Goal: Information Seeking & Learning: Learn about a topic

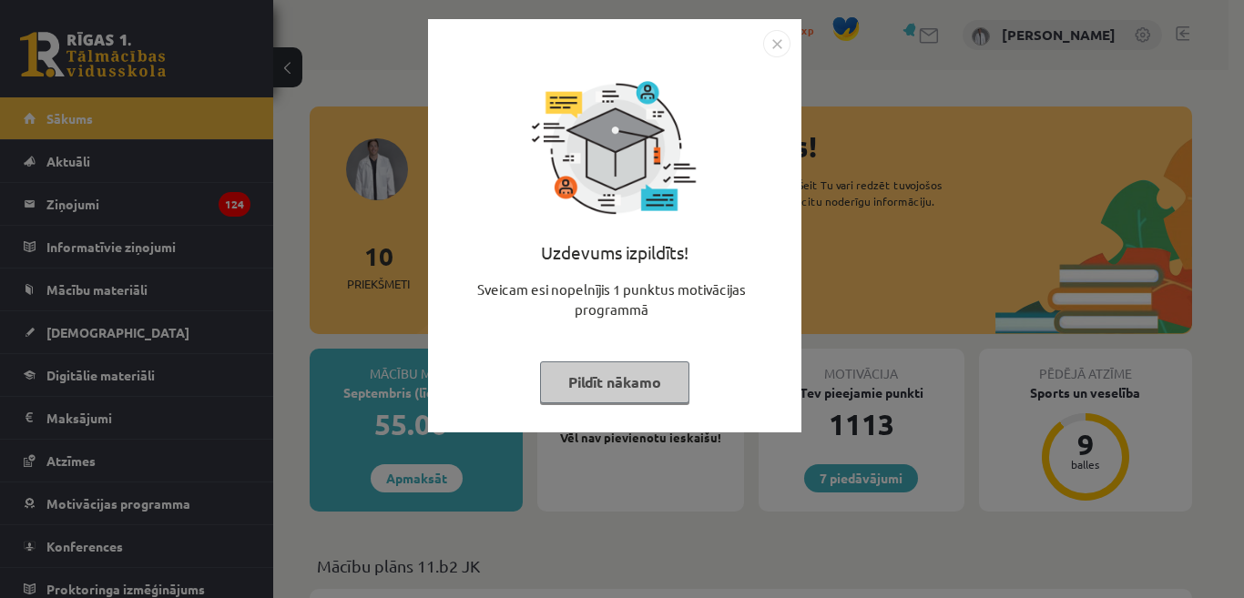
drag, startPoint x: 0, startPoint y: 0, endPoint x: 634, endPoint y: 394, distance: 746.6
click at [633, 393] on button "Pildīt nākamo" at bounding box center [614, 383] width 149 height 42
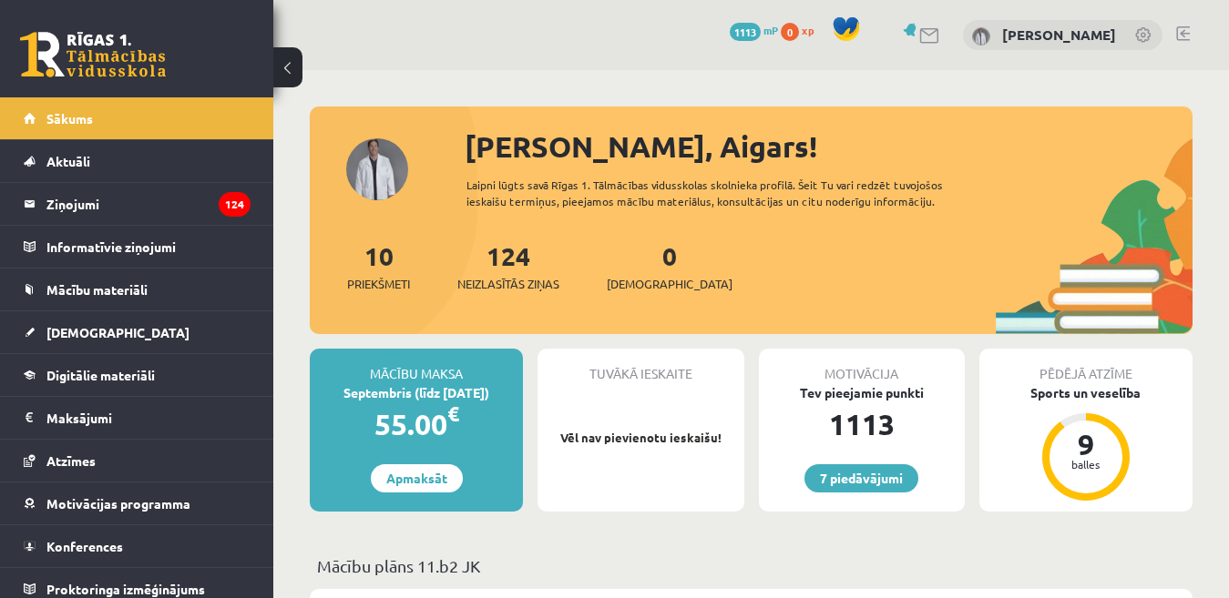
click at [1187, 32] on link at bounding box center [1183, 33] width 14 height 15
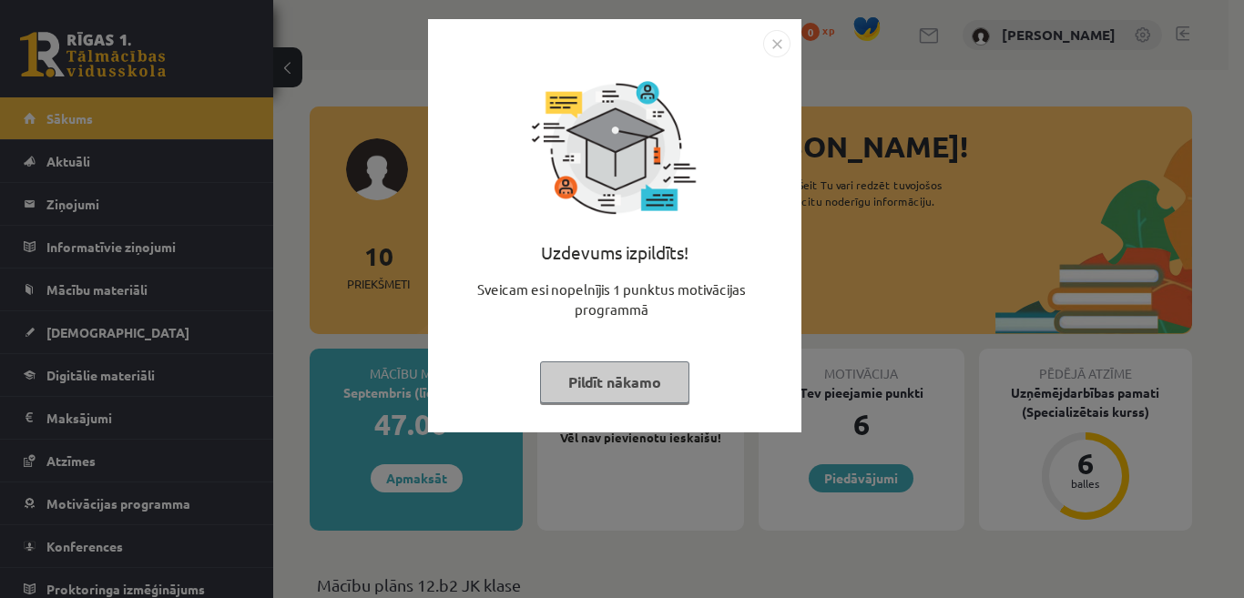
click at [599, 382] on button "Pildīt nākamo" at bounding box center [614, 383] width 149 height 42
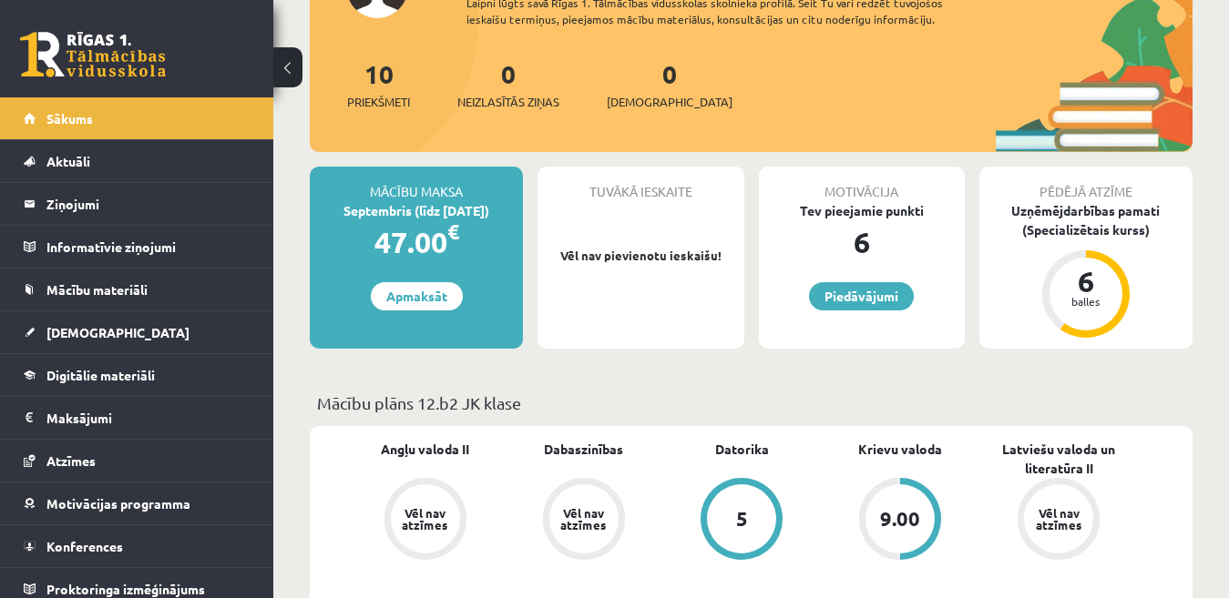
scroll to position [273, 0]
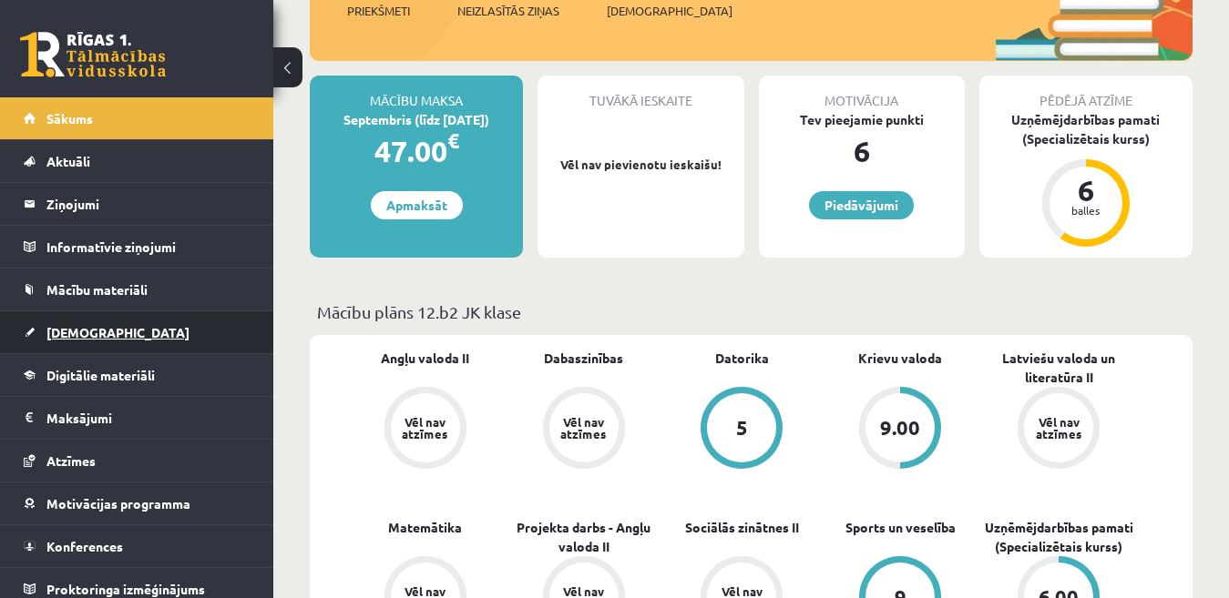
click at [70, 335] on span "[DEMOGRAPHIC_DATA]" at bounding box center [117, 332] width 143 height 16
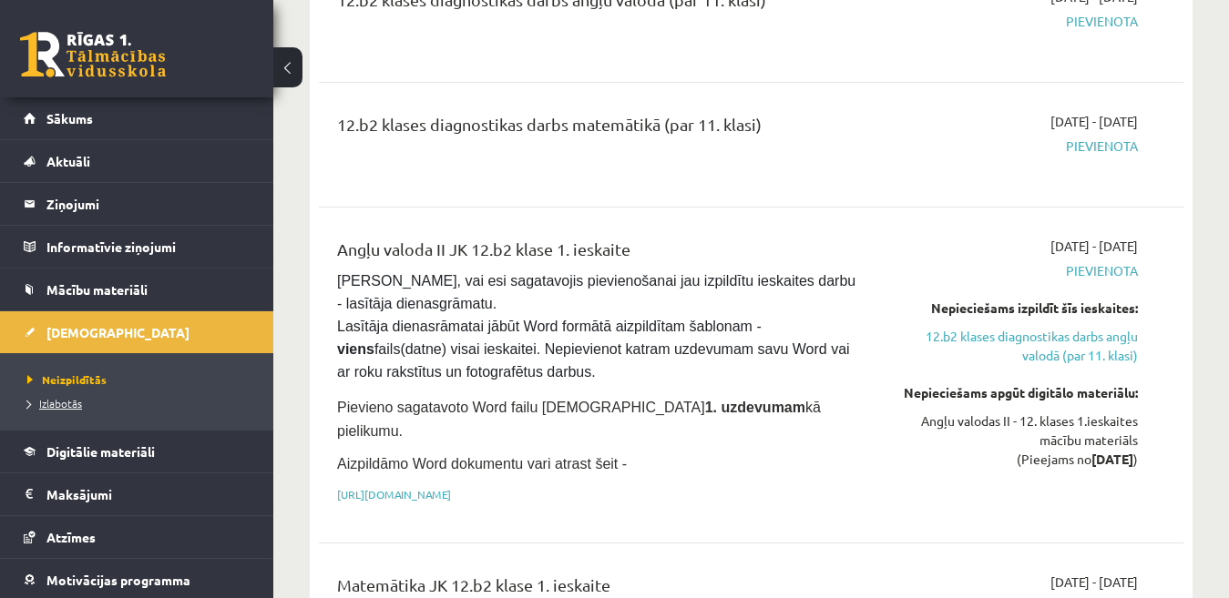
click at [68, 404] on span "Izlabotās" at bounding box center [54, 403] width 55 height 15
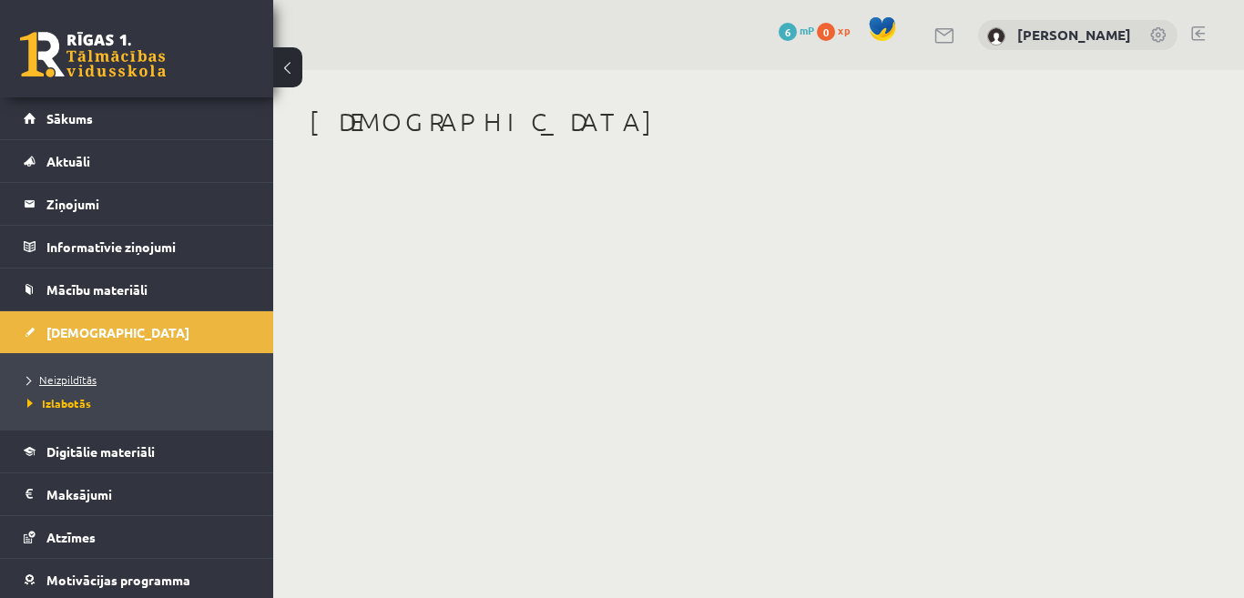
click at [82, 378] on span "Neizpildītās" at bounding box center [61, 380] width 69 height 15
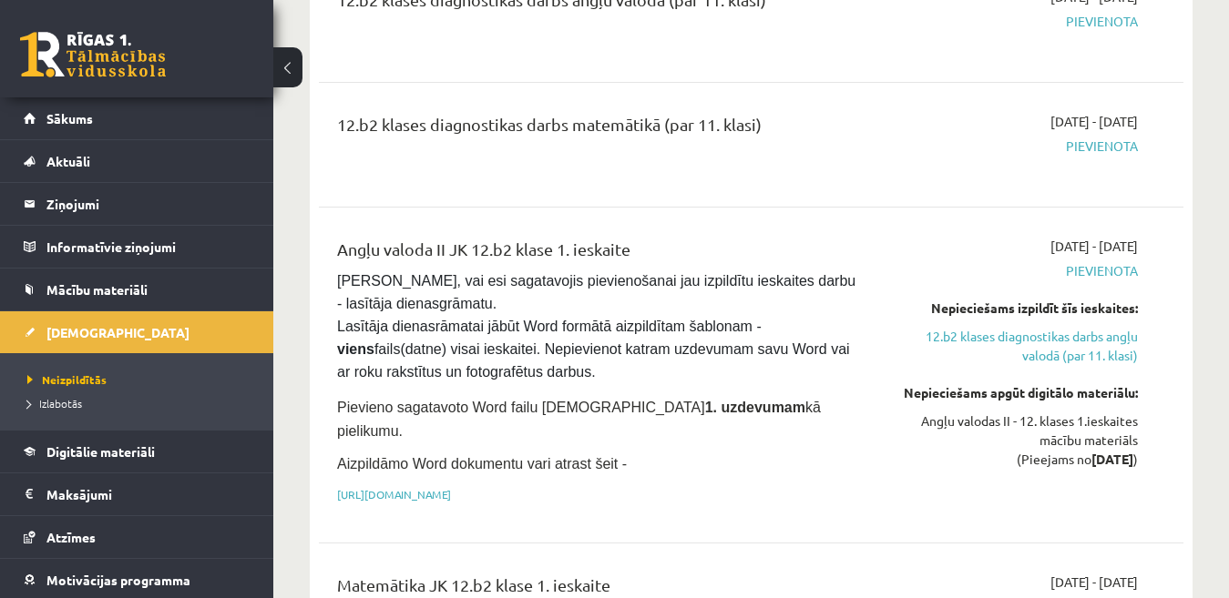
scroll to position [364, 0]
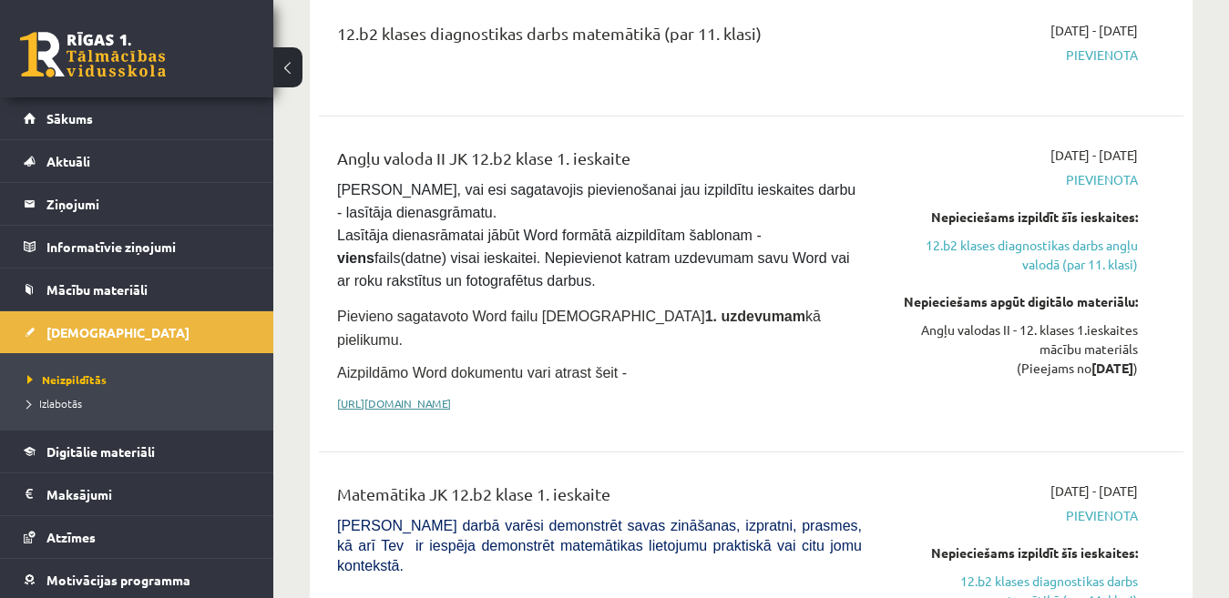
click at [451, 396] on link "https://drive.google.com/drive/folders/1IHE_ip15KOAbO2Se1NDGwZ2e__vlzPUf?usp=sh…" at bounding box center [394, 403] width 114 height 15
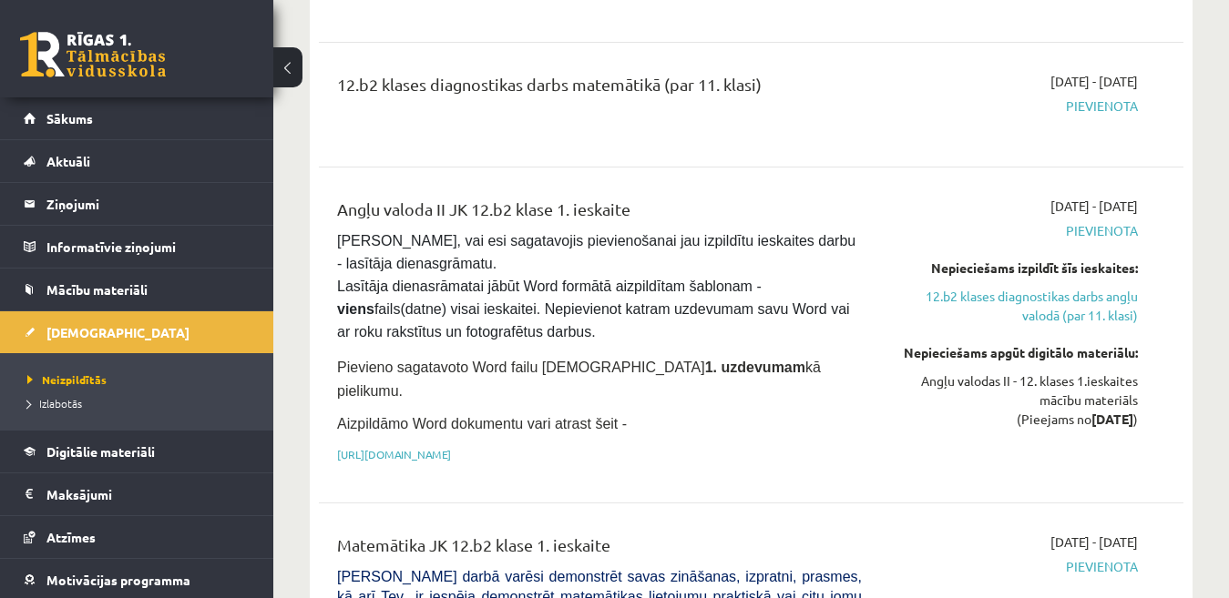
scroll to position [0, 0]
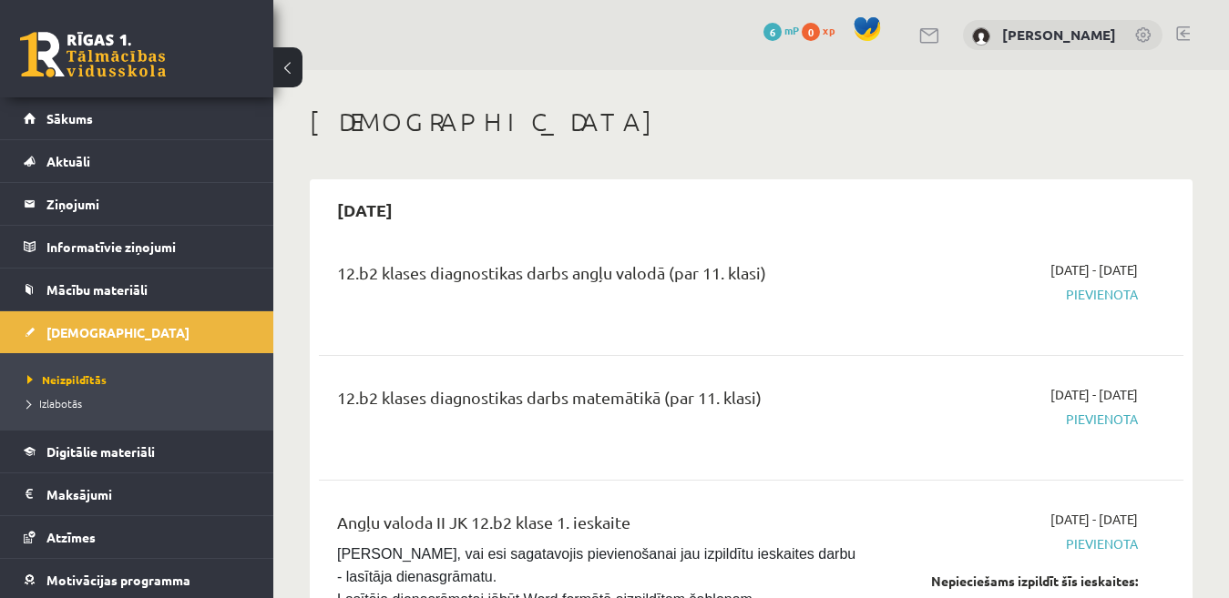
click at [1185, 31] on link at bounding box center [1183, 33] width 14 height 15
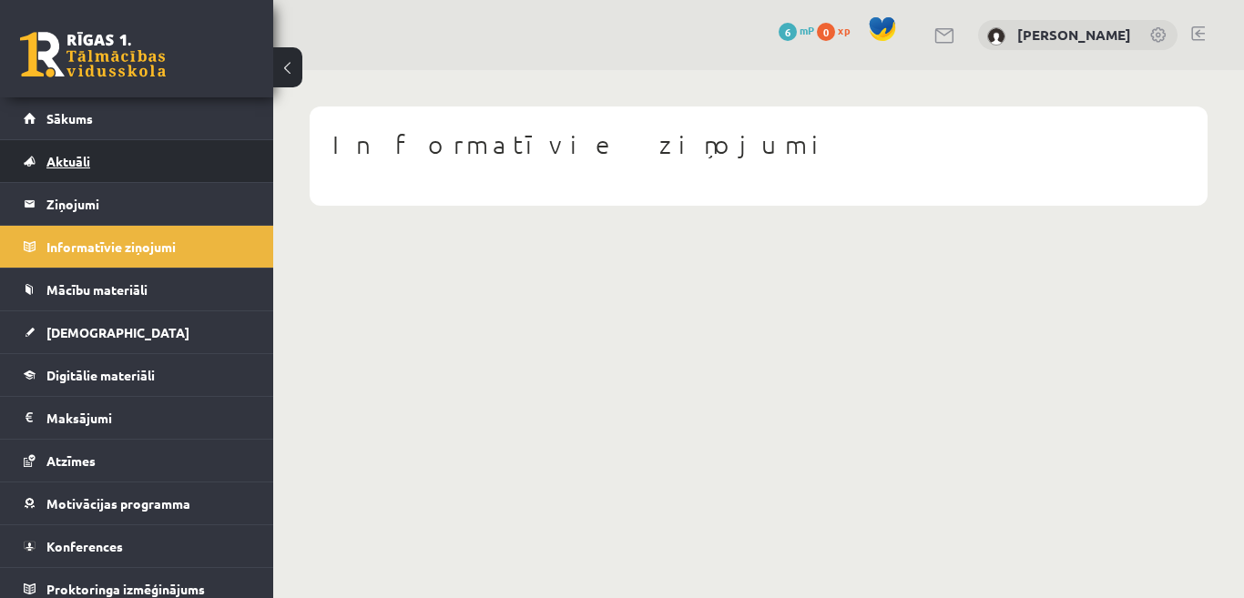
click at [78, 160] on span "Aktuāli" at bounding box center [68, 161] width 44 height 16
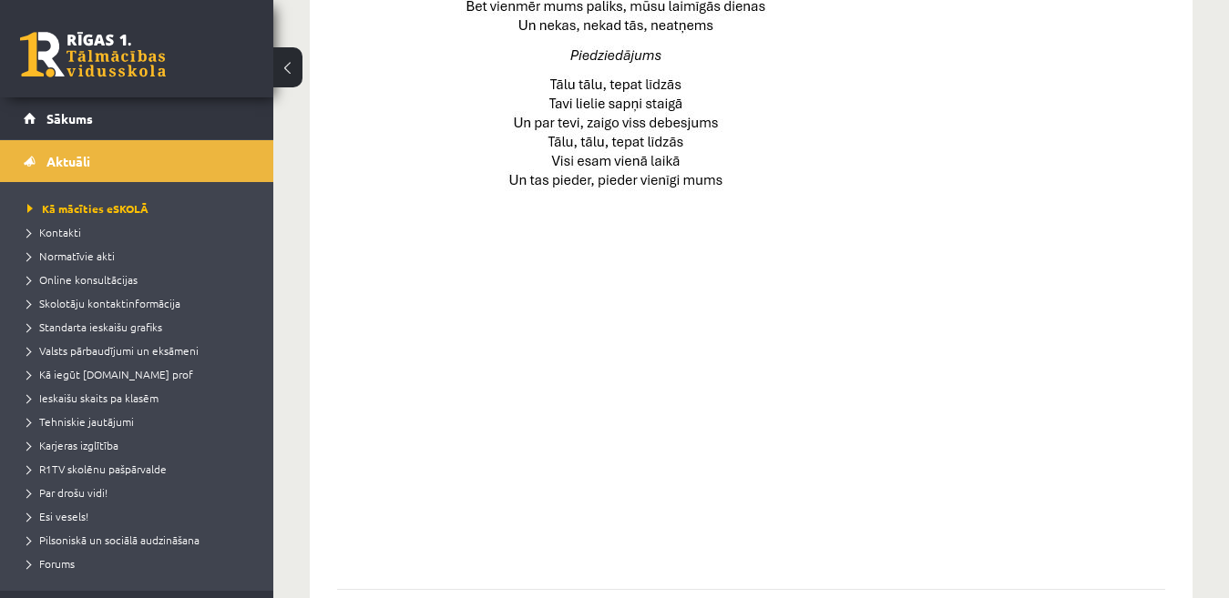
scroll to position [1384, 0]
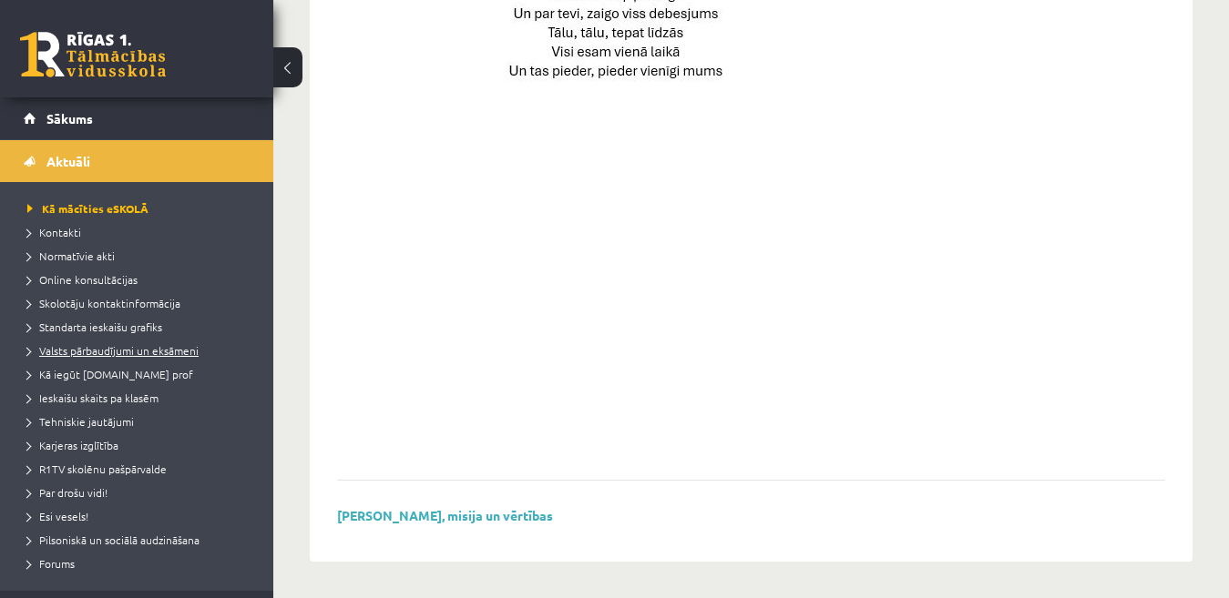
click at [137, 351] on span "Valsts pārbaudījumi un eksāmeni" at bounding box center [112, 350] width 171 height 15
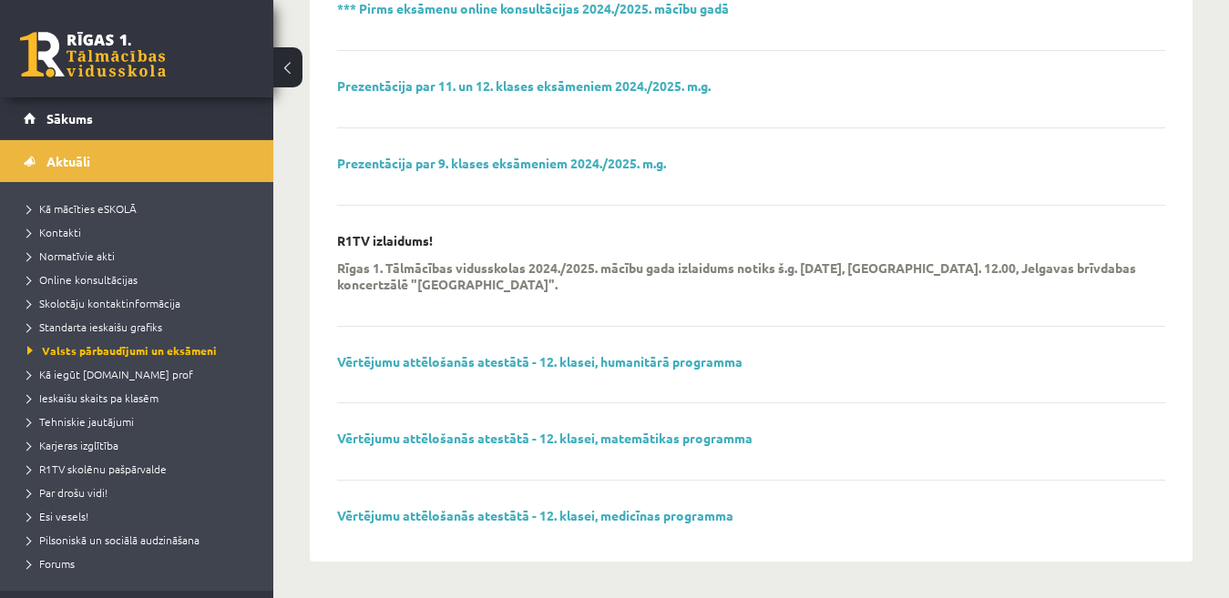
scroll to position [812, 0]
click at [454, 364] on link "Vērtējumu attēlošanās atestātā - 12. klasei, humanitārā programma" at bounding box center [539, 361] width 405 height 16
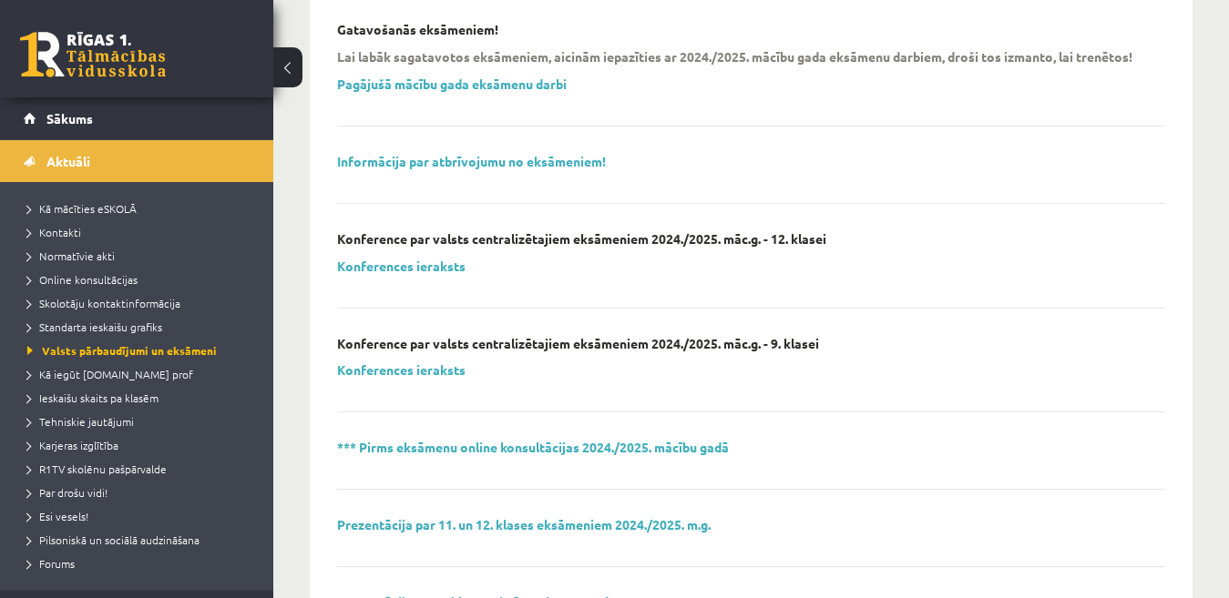
scroll to position [266, 0]
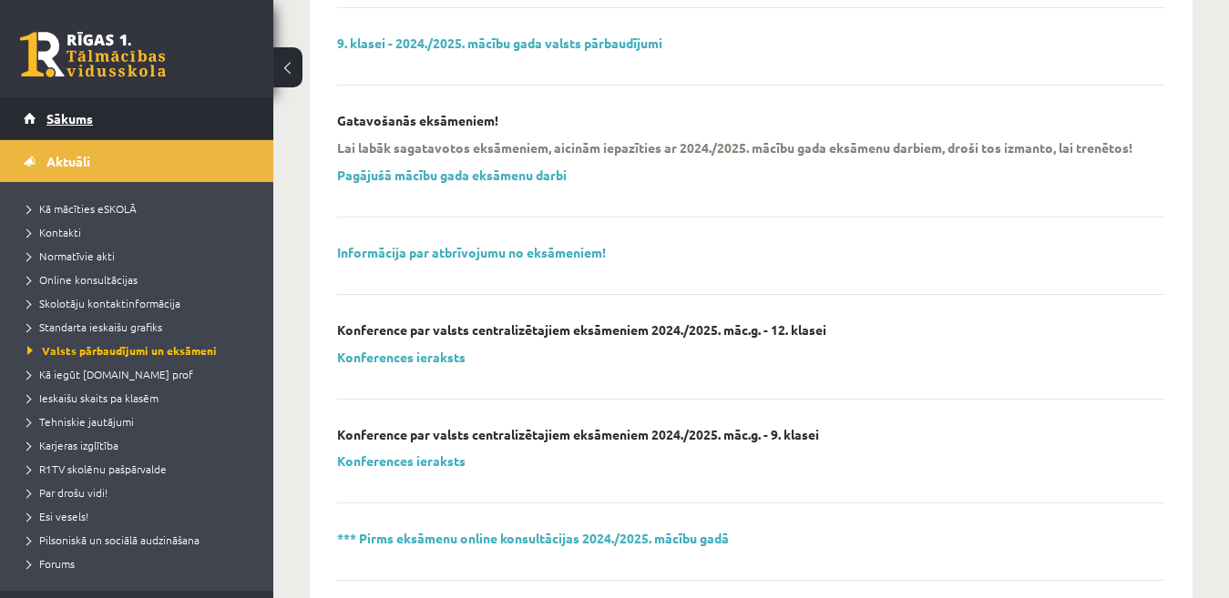
click at [59, 114] on span "Sākums" at bounding box center [69, 118] width 46 height 16
